Goal: Task Accomplishment & Management: Use online tool/utility

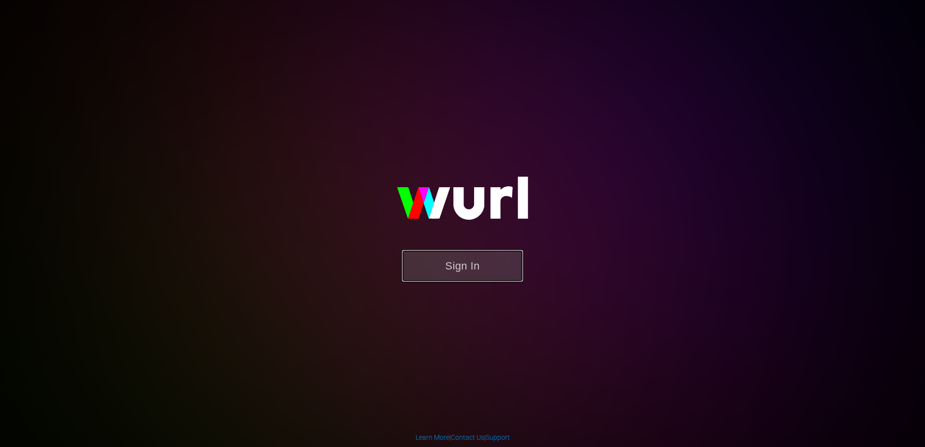
click at [470, 276] on button "Sign In" at bounding box center [462, 265] width 121 height 31
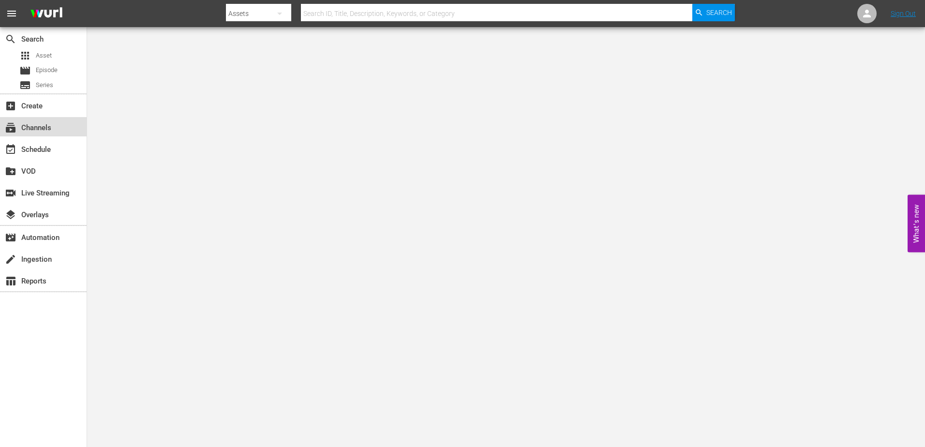
click at [19, 126] on div "subscriptions Channels" at bounding box center [27, 126] width 54 height 9
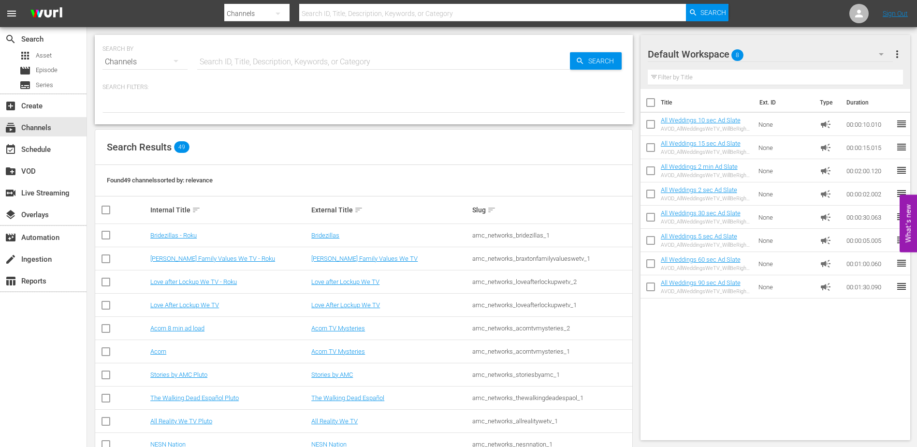
click at [177, 230] on td "Bridezillas - Roku" at bounding box center [229, 235] width 161 height 23
click at [179, 235] on link "Bridezillas - Roku" at bounding box center [173, 235] width 46 height 7
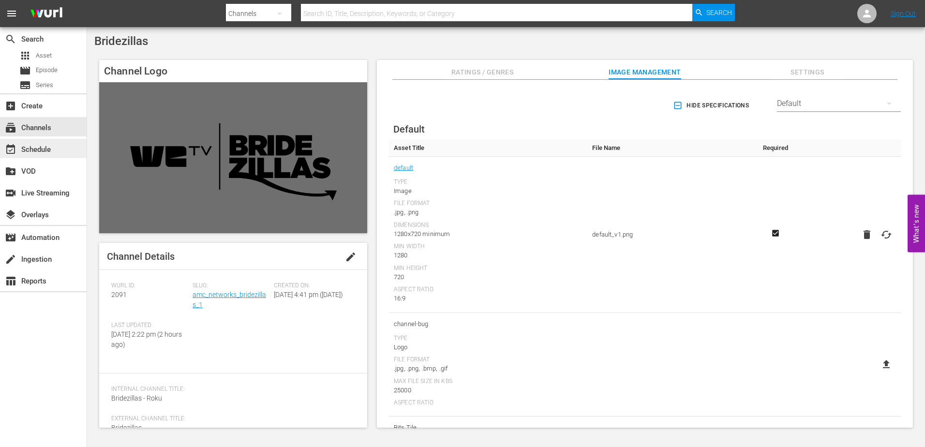
click at [50, 147] on div "event_available Schedule" at bounding box center [27, 148] width 54 height 9
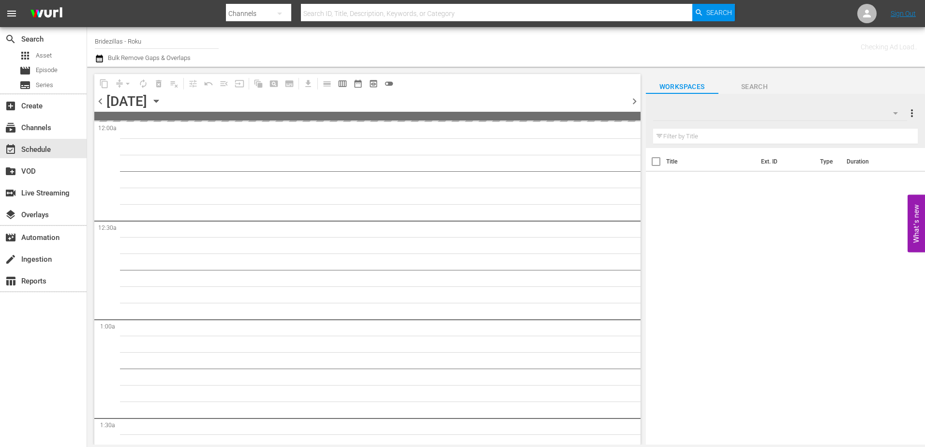
click at [162, 100] on icon "button" at bounding box center [156, 101] width 11 height 11
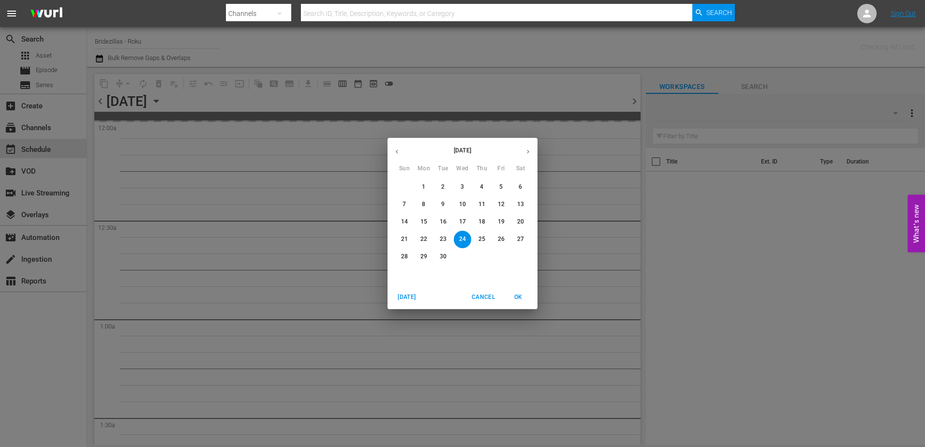
click at [531, 151] on icon "button" at bounding box center [527, 151] width 7 height 7
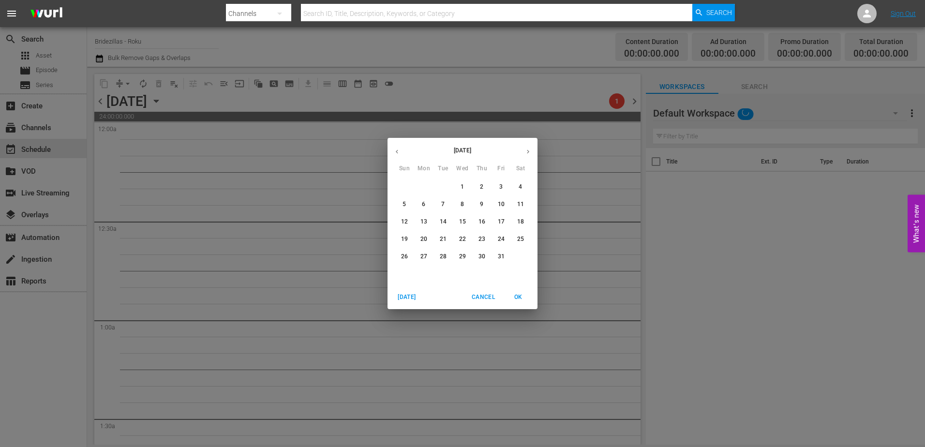
click at [469, 214] on div "15" at bounding box center [462, 221] width 19 height 17
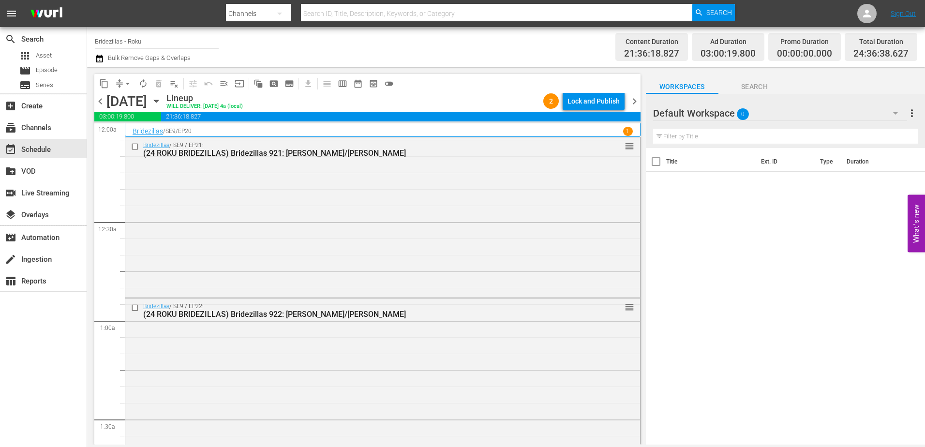
click at [162, 98] on icon "button" at bounding box center [156, 101] width 11 height 11
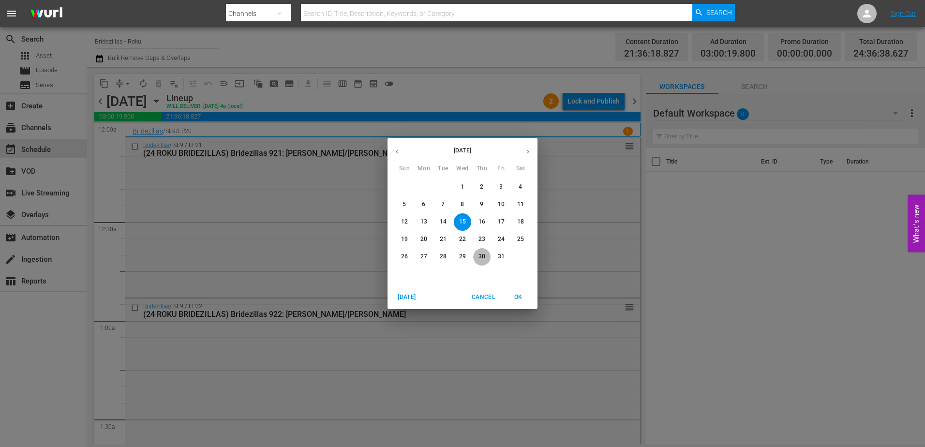
click at [481, 251] on button "30" at bounding box center [481, 256] width 17 height 17
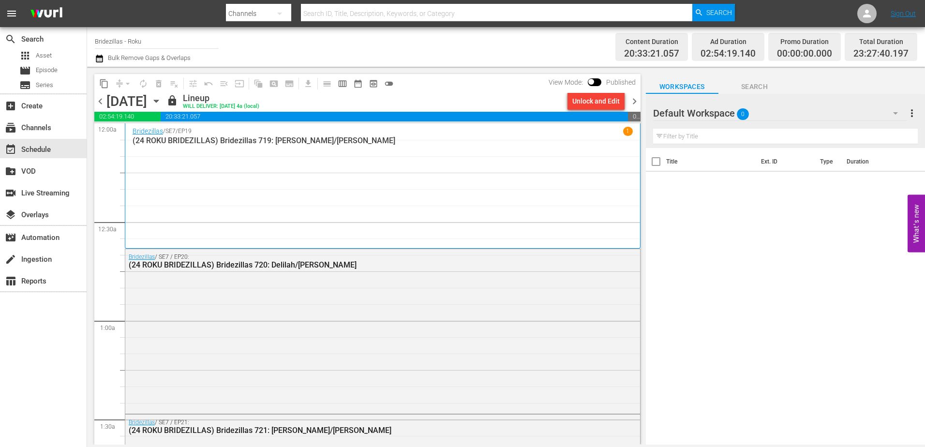
click at [162, 101] on icon "button" at bounding box center [156, 101] width 11 height 11
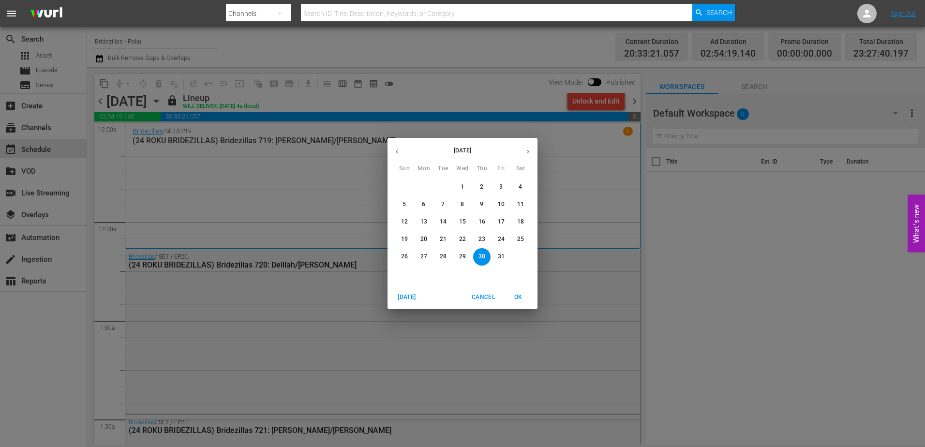
click at [501, 249] on button "31" at bounding box center [500, 256] width 17 height 17
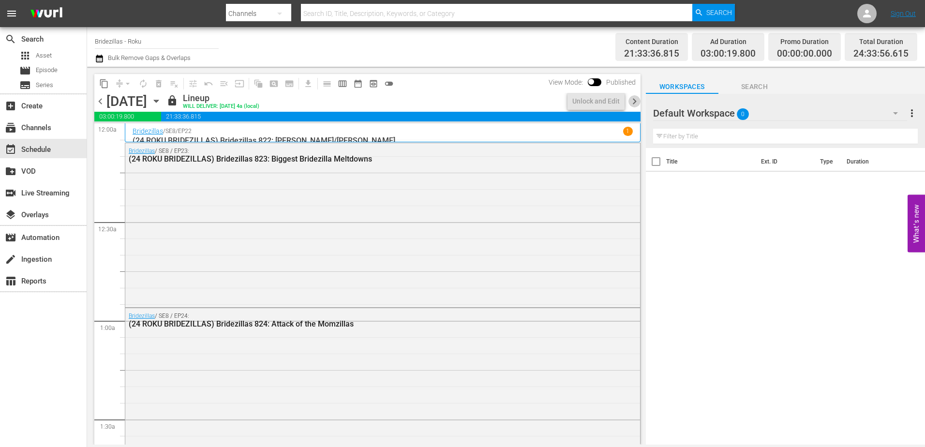
click at [634, 103] on span "chevron_right" at bounding box center [634, 101] width 12 height 12
